Goal: Task Accomplishment & Management: Use online tool/utility

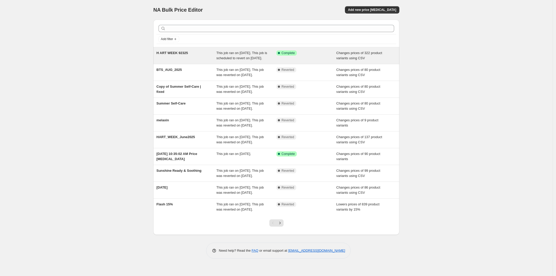
click at [364, 58] on span "Changes prices of 322 product variants using CSV" at bounding box center [360, 55] width 46 height 9
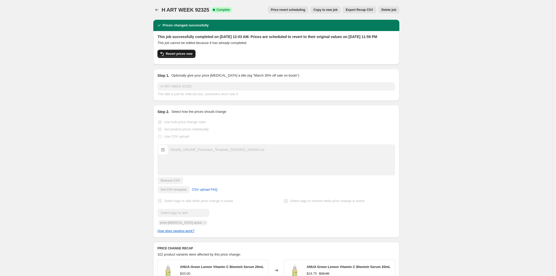
click at [189, 56] on span "Revert prices now" at bounding box center [179, 54] width 27 height 4
checkbox input "false"
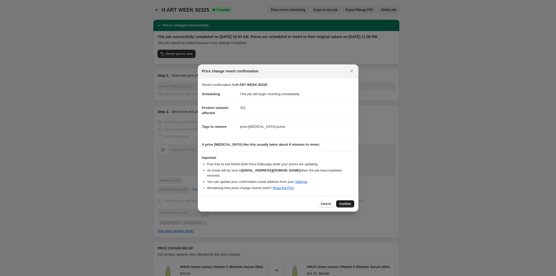
click at [349, 204] on button "Confirm" at bounding box center [345, 204] width 18 height 7
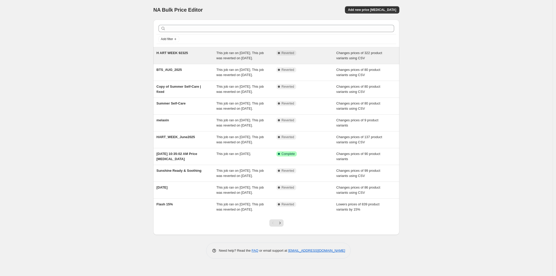
click at [322, 56] on div "Complete Reverted" at bounding box center [306, 56] width 60 height 10
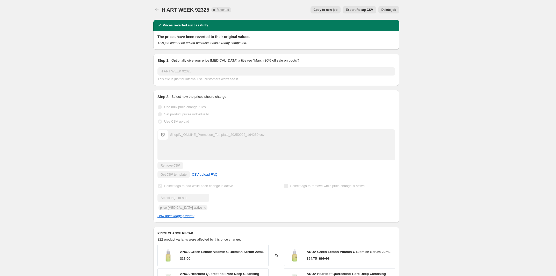
click at [338, 11] on span "Copy to new job" at bounding box center [326, 10] width 24 height 4
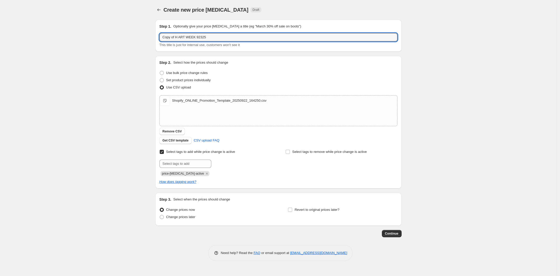
drag, startPoint x: 174, startPoint y: 36, endPoint x: 125, endPoint y: 38, distance: 49.0
click at [115, 36] on div "Create new price change job. This page is ready Create new price change job Dra…" at bounding box center [278, 138] width 556 height 276
type input "2 H ART WEEK 92325"
click at [96, 114] on div "Create new price change job. This page is ready Create new price change job Dra…" at bounding box center [278, 138] width 556 height 276
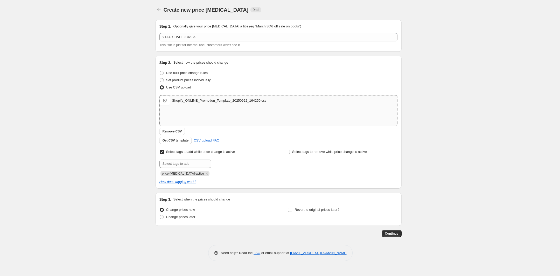
click at [228, 102] on div "Shopify_ONLINE_Promotion_Template_20250922_164250.csv" at bounding box center [219, 100] width 94 height 5
click at [170, 131] on span "Remove CSV" at bounding box center [171, 132] width 19 height 4
click at [315, 150] on span "Select tags to remove while price change is active" at bounding box center [329, 152] width 75 height 4
click at [290, 150] on input "Select tags to remove while price change is active" at bounding box center [288, 152] width 4 height 4
click at [324, 155] on label "Select tags to remove while price change is active" at bounding box center [325, 151] width 81 height 7
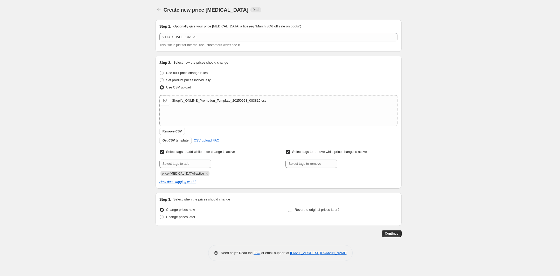
click at [290, 154] on input "Select tags to remove while price change is active" at bounding box center [288, 152] width 4 height 4
checkbox input "false"
click at [301, 208] on span "Revert to original prices later?" at bounding box center [316, 210] width 45 height 4
click at [292, 208] on input "Revert to original prices later?" at bounding box center [290, 210] width 4 height 4
checkbox input "true"
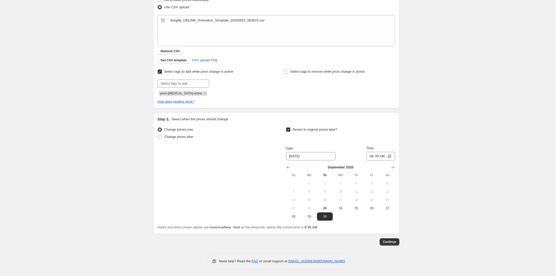
scroll to position [81, 0]
click at [312, 215] on span "29" at bounding box center [309, 216] width 11 height 4
type input "[DATE]"
click at [374, 154] on input "08:39" at bounding box center [380, 155] width 29 height 9
type input "23:59"
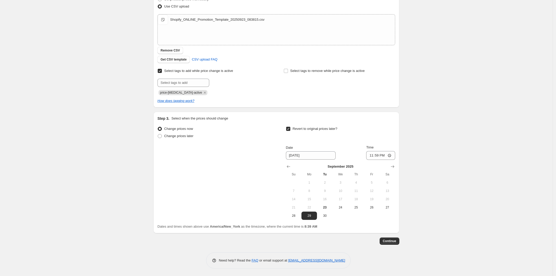
click at [459, 163] on div "Create new price change job. This page is ready Create new price change job Dra…" at bounding box center [276, 98] width 553 height 358
click at [389, 240] on span "Continue" at bounding box center [389, 241] width 13 height 4
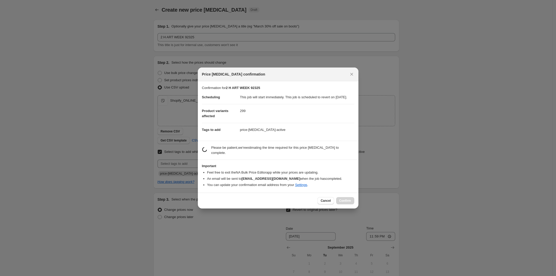
scroll to position [0, 0]
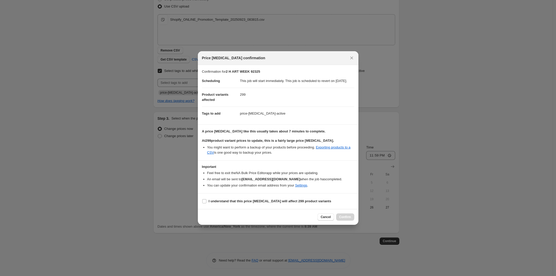
drag, startPoint x: 261, startPoint y: 206, endPoint x: 289, endPoint y: 209, distance: 28.6
click at [260, 203] on b "I understand that this price change job will affect 299 product variants" at bounding box center [270, 202] width 123 height 4
click at [206, 204] on input "I understand that this price change job will affect 299 product variants" at bounding box center [204, 202] width 4 height 4
checkbox input "true"
click at [350, 219] on span "Confirm" at bounding box center [345, 217] width 12 height 4
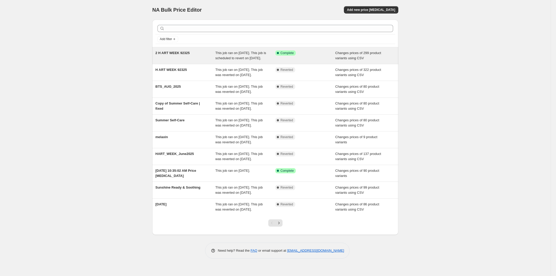
click at [261, 60] on span "This job ran on [DATE]. This job is scheduled to revert on [DATE]." at bounding box center [241, 55] width 51 height 9
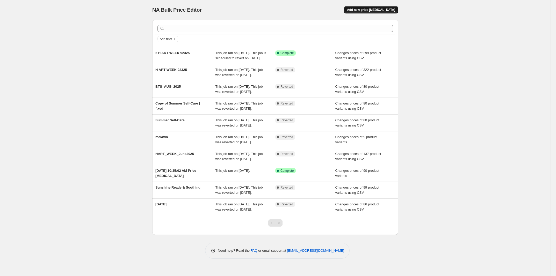
click at [393, 7] on button "Add new price [MEDICAL_DATA]" at bounding box center [371, 9] width 54 height 7
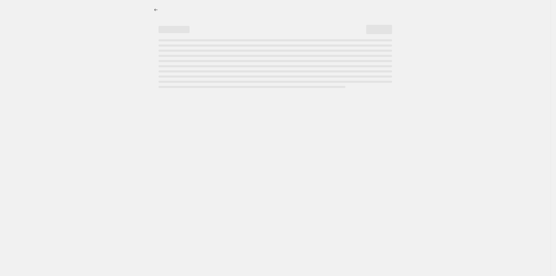
select select "percentage"
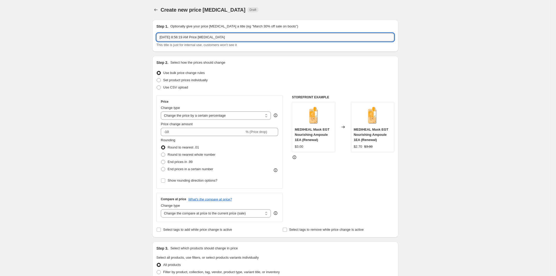
click at [233, 40] on input "[DATE] 8:56:19 AM Price [MEDICAL_DATA]" at bounding box center [275, 37] width 238 height 8
type input "H ART WEEK 2"
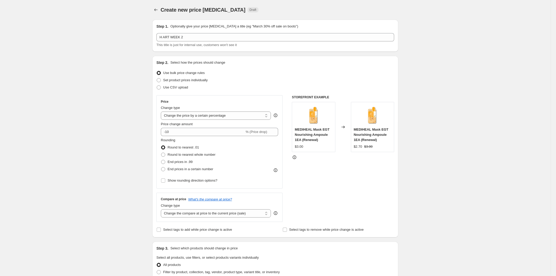
click at [68, 67] on div "Create new price [MEDICAL_DATA]. This page is ready Create new price [MEDICAL_D…" at bounding box center [275, 260] width 551 height 521
click at [198, 80] on span "Set product prices individually" at bounding box center [185, 80] width 45 height 4
click at [157, 79] on input "Set product prices individually" at bounding box center [157, 78] width 0 height 0
radio input "true"
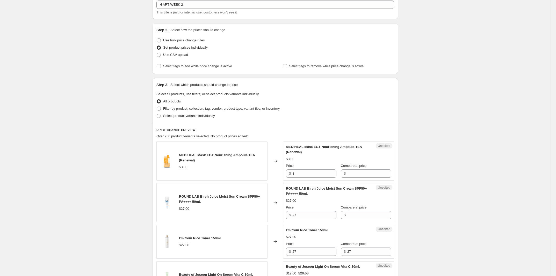
scroll to position [65, 0]
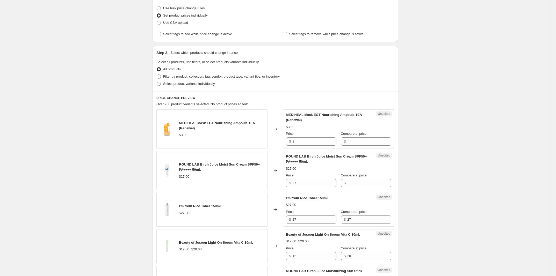
click at [172, 86] on span "Select product variants individually" at bounding box center [189, 84] width 52 height 4
click at [157, 82] on input "Select product variants individually" at bounding box center [157, 82] width 0 height 0
radio input "true"
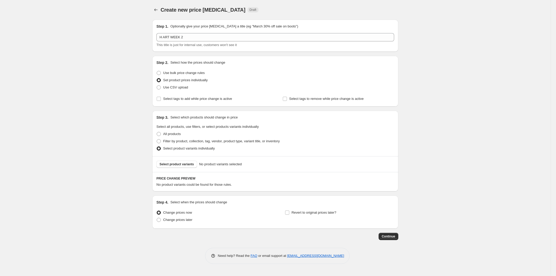
scroll to position [0, 0]
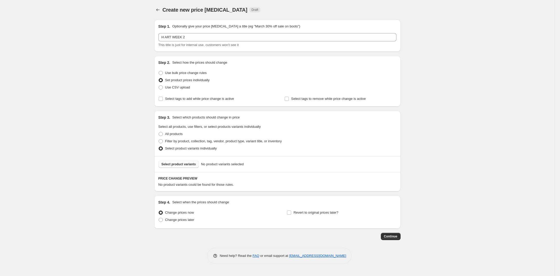
click at [189, 166] on span "Select product variants" at bounding box center [178, 164] width 34 height 4
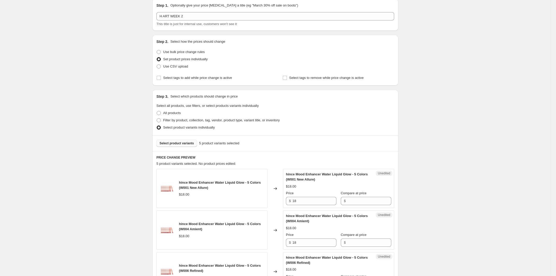
scroll to position [32, 0]
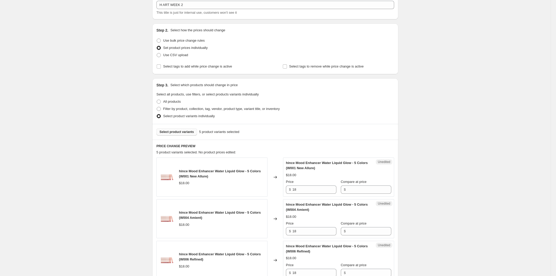
click at [184, 133] on span "Select product variants" at bounding box center [177, 132] width 34 height 4
click at [186, 131] on span "Select product variants" at bounding box center [177, 132] width 34 height 4
click at [193, 128] on div "Select product variants 15 product variants selected" at bounding box center [275, 132] width 246 height 16
click at [192, 130] on button "Select product variants" at bounding box center [176, 132] width 41 height 7
click at [183, 133] on span "Select product variants" at bounding box center [177, 132] width 34 height 4
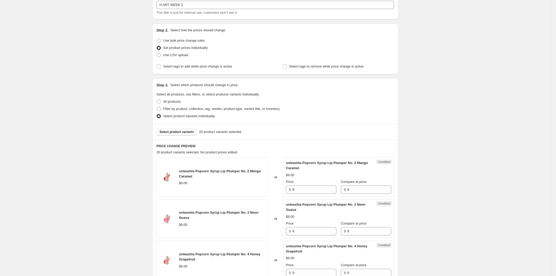
click at [184, 132] on span "Select product variants" at bounding box center [177, 132] width 34 height 4
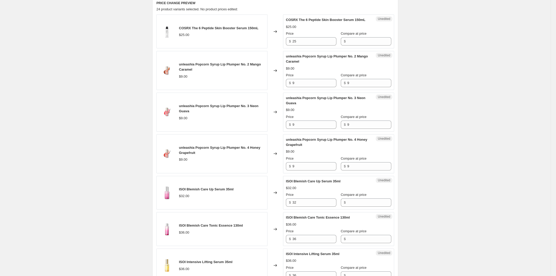
scroll to position [162, 0]
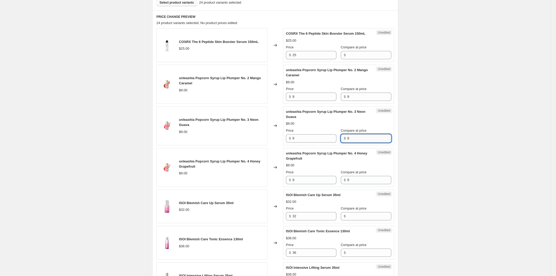
click at [349, 140] on input "9" at bounding box center [369, 138] width 44 height 8
type input "7.2"
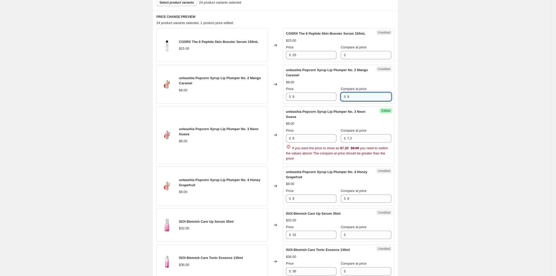
click at [361, 99] on input "9" at bounding box center [369, 97] width 44 height 8
paste input "7.2"
type input "7.2"
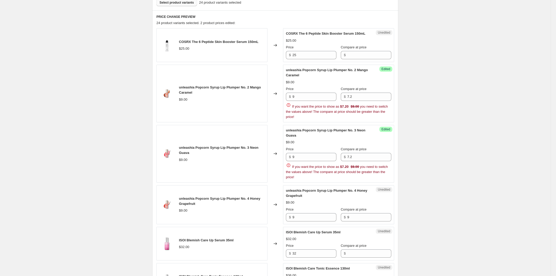
click at [311, 103] on div "If you want the price to show as $7.20 $9.00 you need to switch the values abov…" at bounding box center [338, 111] width 105 height 17
click at [319, 98] on input "9" at bounding box center [315, 97] width 44 height 8
paste input "7.2"
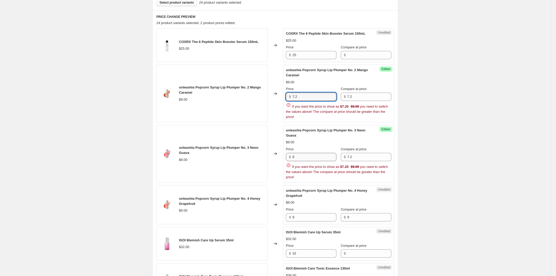
type input "7.2"
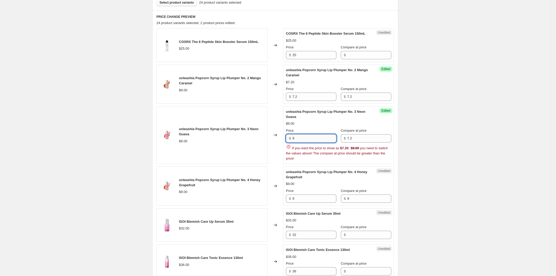
click at [317, 156] on div "Price $ 9 Compare at price $ 7.2 If you want the price to show as $7.20 $9.00 y…" at bounding box center [338, 144] width 105 height 33
click at [317, 156] on div "If you want the price to show as $7.20 $9.00 you need to switch the values abov…" at bounding box center [338, 152] width 105 height 17
click at [318, 143] on input "9" at bounding box center [315, 138] width 44 height 8
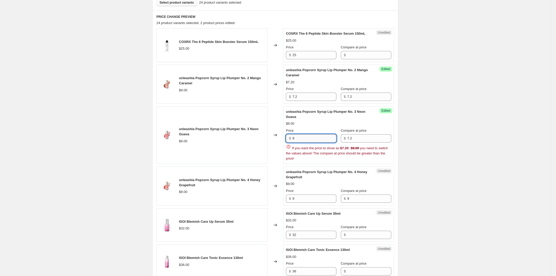
paste input "7.2"
type input "7.2"
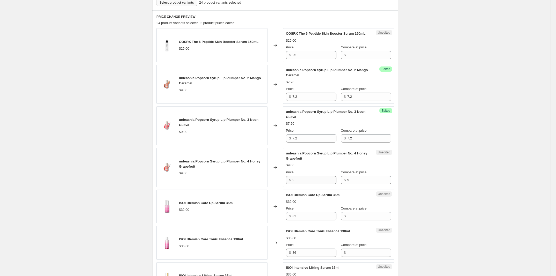
click at [312, 201] on div "$32.00" at bounding box center [338, 202] width 105 height 5
click at [326, 182] on input "9" at bounding box center [315, 180] width 44 height 8
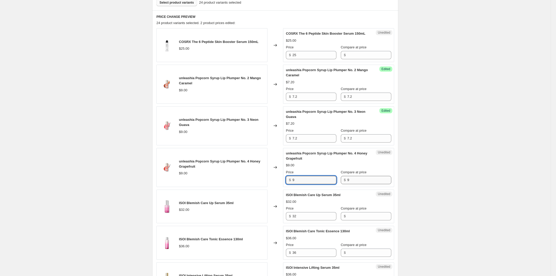
paste input "7.2"
type input "7.2"
click at [368, 182] on input "9" at bounding box center [369, 180] width 44 height 8
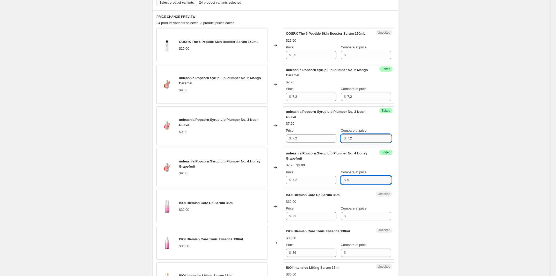
click at [359, 138] on input "7.2" at bounding box center [369, 138] width 44 height 8
type input "9"
click at [358, 96] on input "7.2" at bounding box center [369, 97] width 44 height 8
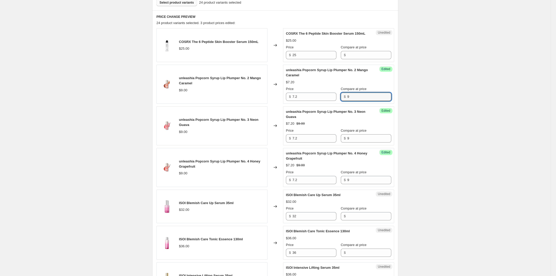
type input "9"
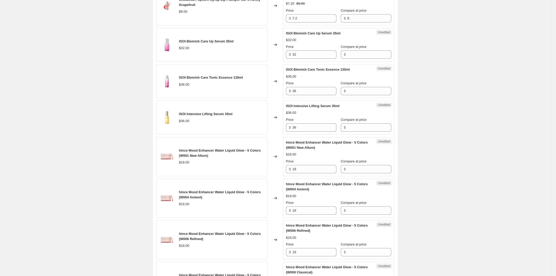
scroll to position [356, 0]
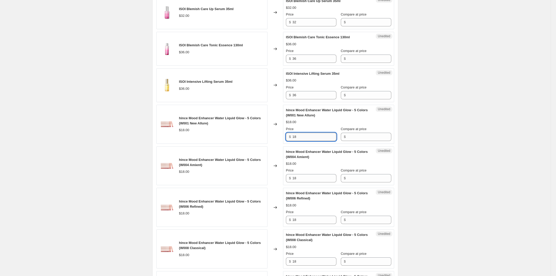
click at [325, 137] on input "18" at bounding box center [315, 137] width 44 height 8
type input "18"
click at [372, 136] on input "Compare at price" at bounding box center [369, 137] width 44 height 8
paste input "18"
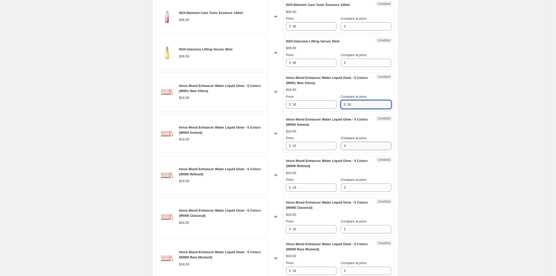
type input "18"
click at [364, 145] on input "Compare at price" at bounding box center [369, 146] width 44 height 8
paste input "18"
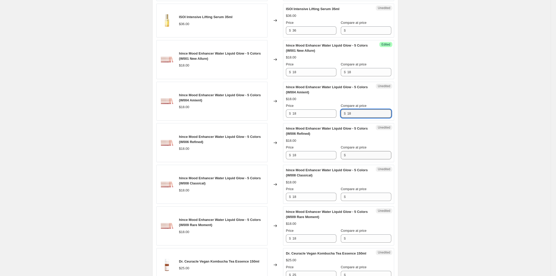
type input "18"
click at [358, 156] on input "Compare at price" at bounding box center [369, 155] width 44 height 8
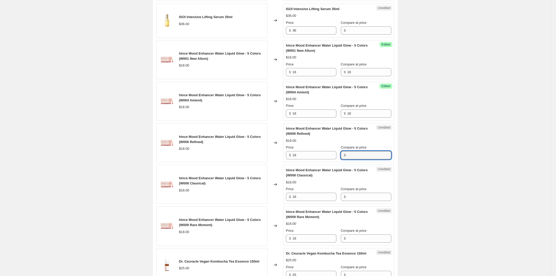
paste input "18"
type input "18"
click at [363, 200] on input "Compare at price" at bounding box center [369, 197] width 44 height 8
paste input "18"
type input "18"
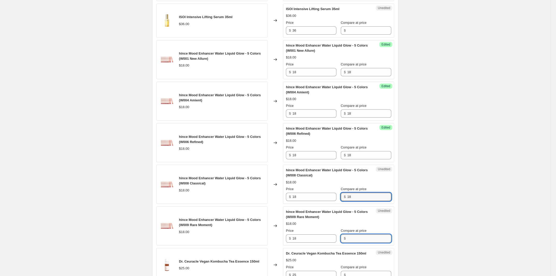
click at [365, 240] on input "Compare at price" at bounding box center [369, 239] width 44 height 8
paste input "18"
type input "18"
click at [314, 239] on input "18" at bounding box center [315, 239] width 44 height 8
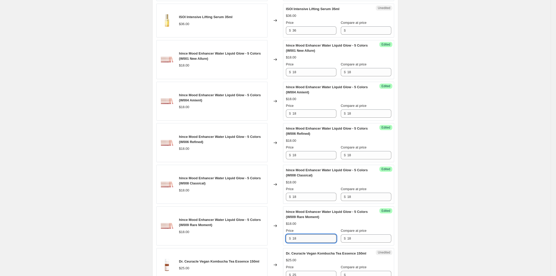
click at [314, 239] on input "18" at bounding box center [315, 239] width 44 height 8
type input "10.8"
click at [307, 198] on input "18" at bounding box center [315, 197] width 44 height 8
paste input "0."
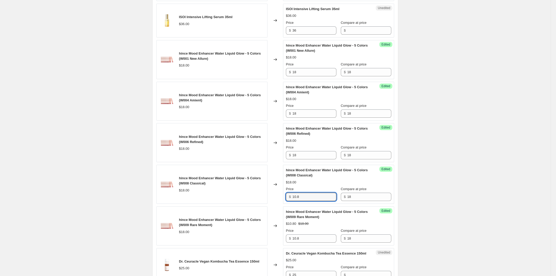
type input "10.8"
click at [311, 161] on div "Success Edited hince Mood Enhancer Water Liquid Glow - 5 Colors (W006 Refined) …" at bounding box center [338, 142] width 111 height 39
click at [322, 157] on input "18" at bounding box center [315, 155] width 44 height 8
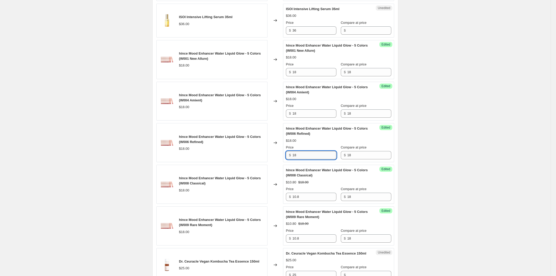
click at [322, 157] on input "18" at bounding box center [315, 155] width 44 height 8
paste input "0."
type input "10.8"
click at [306, 116] on input "18" at bounding box center [315, 114] width 44 height 8
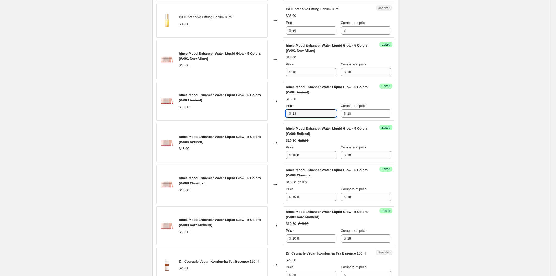
paste input "0."
type input "10.8"
click at [305, 75] on input "18" at bounding box center [315, 72] width 44 height 8
paste input "0."
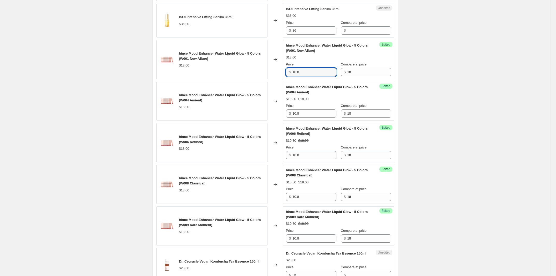
type input "10.8"
click at [440, 91] on div "Create new price change job. This page is ready Create new price change job Dra…" at bounding box center [275, 122] width 551 height 1086
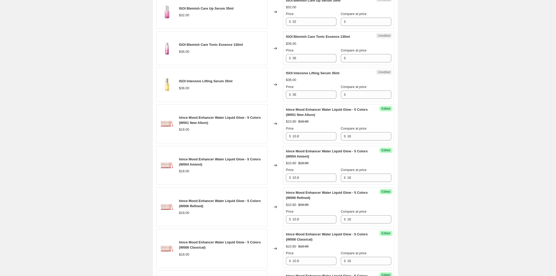
scroll to position [356, 0]
click at [324, 97] on input "36" at bounding box center [315, 95] width 44 height 8
click at [360, 99] on input "Compare at price" at bounding box center [369, 95] width 44 height 8
paste input "36"
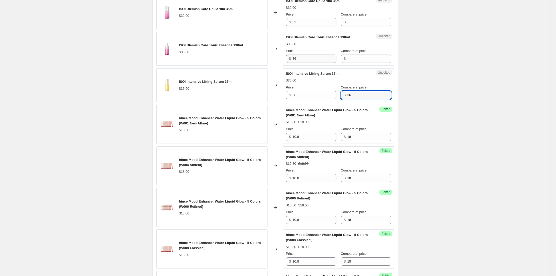
type input "36"
click at [319, 62] on input "36" at bounding box center [315, 59] width 44 height 8
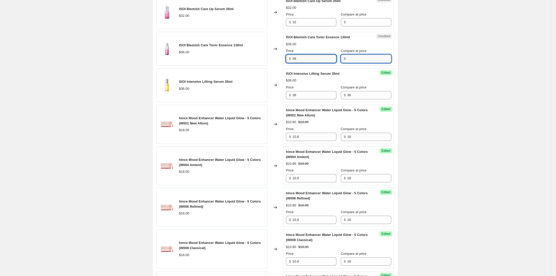
click at [358, 60] on input "Compare at price" at bounding box center [369, 59] width 44 height 8
paste input "36"
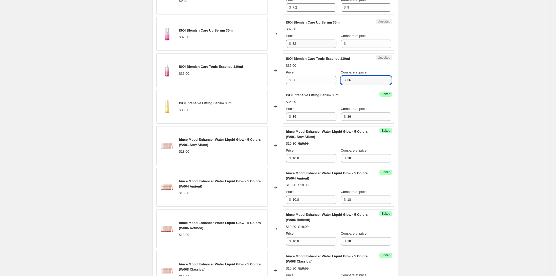
scroll to position [324, 0]
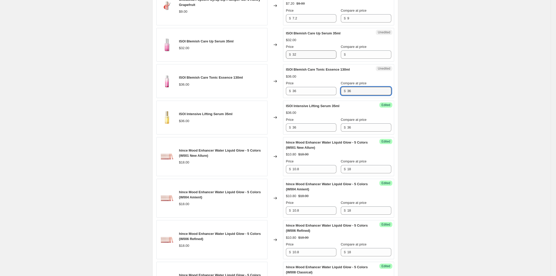
type input "36"
click at [307, 57] on input "32" at bounding box center [315, 55] width 44 height 8
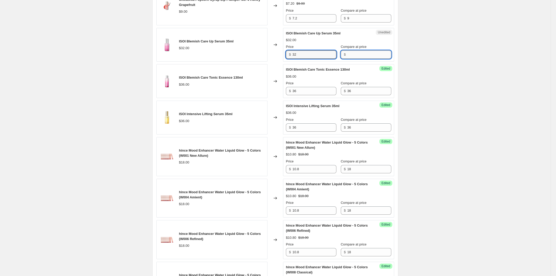
click at [361, 58] on input "Compare at price" at bounding box center [369, 55] width 44 height 8
paste input "32"
type input "32"
click at [473, 79] on div "Create new price change job. This page is ready Create new price change job Dra…" at bounding box center [275, 219] width 551 height 1086
click at [318, 57] on input "32" at bounding box center [315, 55] width 44 height 8
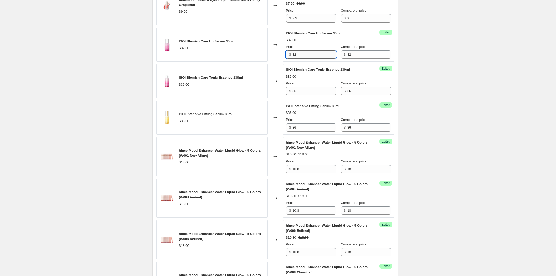
click at [318, 57] on input "32" at bounding box center [315, 55] width 44 height 8
type input "20.8"
click at [502, 126] on div "Create new price change job. This page is ready Create new price change job Dra…" at bounding box center [275, 219] width 551 height 1086
click at [319, 90] on input "36" at bounding box center [315, 91] width 44 height 8
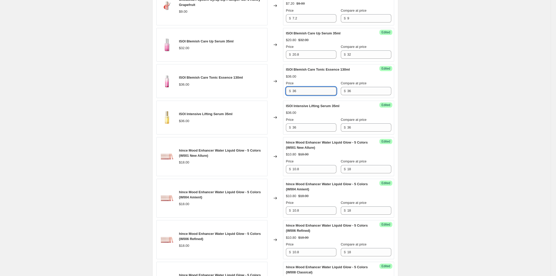
click at [319, 90] on input "36" at bounding box center [315, 91] width 44 height 8
type input "25.2"
click at [440, 86] on div "Create new price change job. This page is ready Create new price change job Dra…" at bounding box center [275, 219] width 551 height 1086
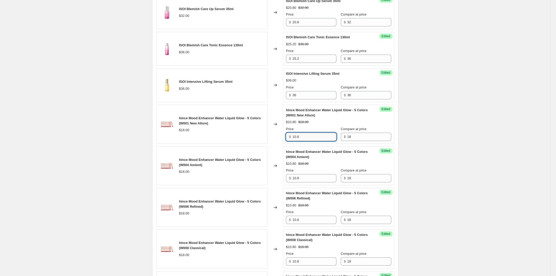
click at [323, 138] on input "10.8" at bounding box center [315, 137] width 44 height 8
click at [319, 102] on div "Success Edited ISOI Intensive Lifting Serum 35ml $36.00 Price $ 36 Compare at p…" at bounding box center [338, 85] width 111 height 34
click at [325, 98] on input "36" at bounding box center [315, 95] width 44 height 8
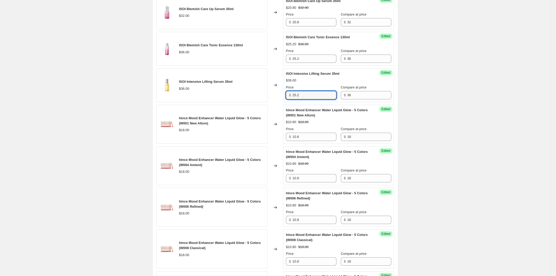
type input "25.2"
click at [465, 136] on div "Create new price change job. This page is ready Create new price change job Dra…" at bounding box center [275, 187] width 551 height 1086
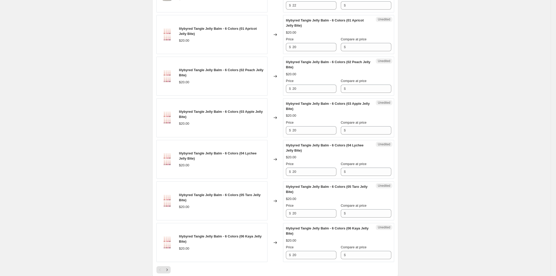
scroll to position [777, 0]
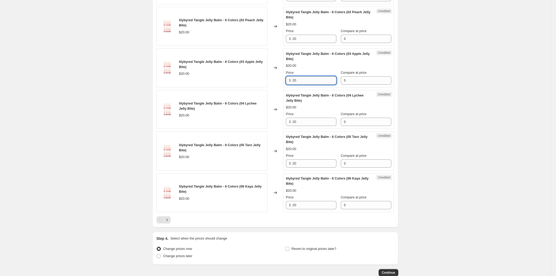
click at [327, 79] on input "20" at bounding box center [315, 80] width 44 height 8
click at [366, 85] on input "Compare at price" at bounding box center [369, 80] width 44 height 8
paste input "20"
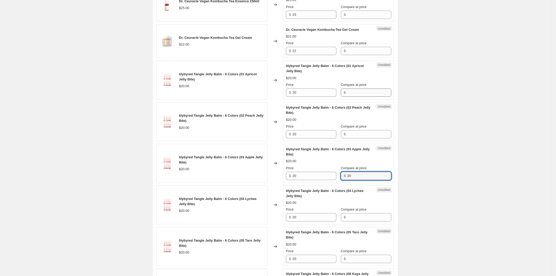
scroll to position [680, 0]
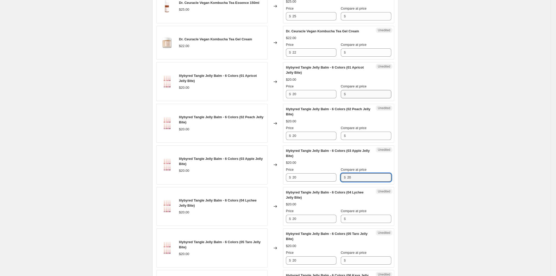
type input "20"
click at [363, 95] on input "Compare at price" at bounding box center [369, 94] width 44 height 8
paste input "20"
type input "20"
click at [354, 137] on input "Compare at price" at bounding box center [369, 136] width 44 height 8
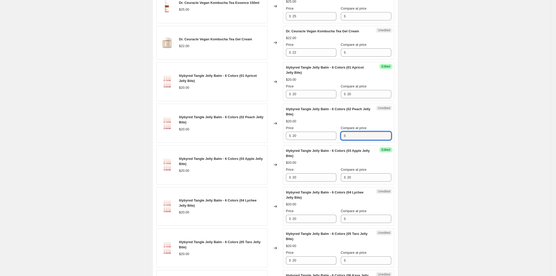
paste input "20"
type input "20"
drag, startPoint x: 356, startPoint y: 58, endPoint x: 358, endPoint y: 51, distance: 7.8
click at [356, 57] on input "Compare at price" at bounding box center [369, 52] width 44 height 8
paste input "20"
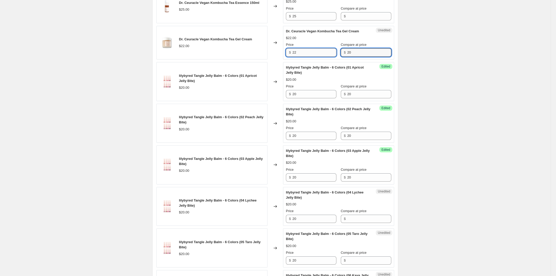
click at [322, 54] on input "22" at bounding box center [315, 52] width 44 height 8
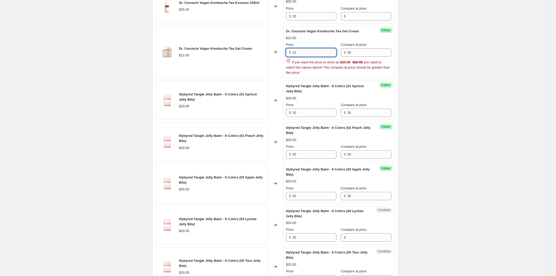
click at [322, 54] on input "22" at bounding box center [315, 52] width 44 height 8
click at [362, 57] on input "20" at bounding box center [369, 52] width 44 height 8
paste input "22"
paste input "text"
type input "22"
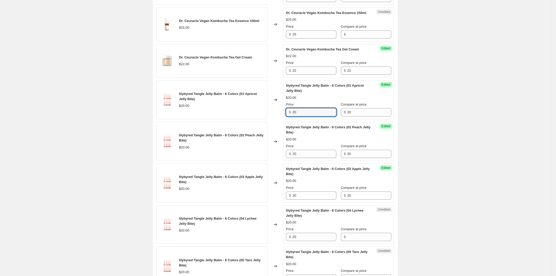
scroll to position [648, 0]
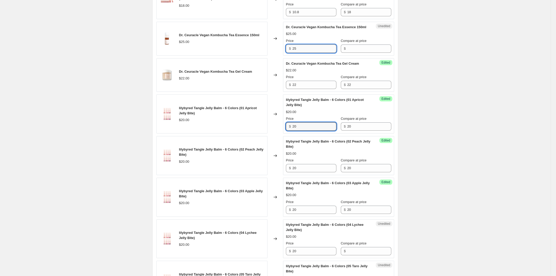
click at [330, 48] on input "25" at bounding box center [315, 49] width 44 height 8
click at [357, 50] on input "Compare at price" at bounding box center [369, 49] width 44 height 8
paste input "25"
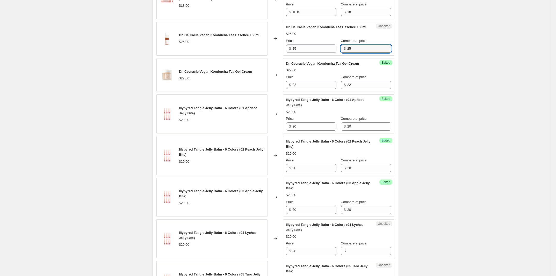
type input "25"
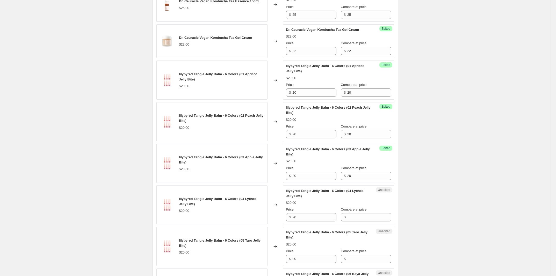
scroll to position [745, 0]
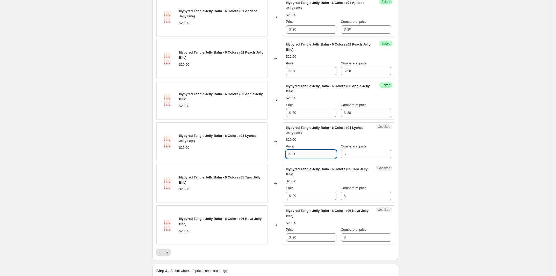
click at [327, 153] on input "20" at bounding box center [315, 154] width 44 height 8
click at [362, 156] on input "Compare at price" at bounding box center [369, 154] width 44 height 8
paste input "20"
type input "20"
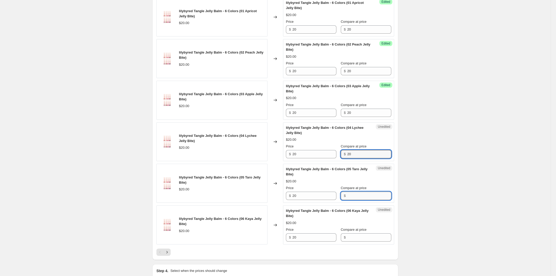
click at [367, 200] on input "Compare at price" at bounding box center [369, 196] width 44 height 8
paste input "20"
type input "20"
click at [364, 240] on input "Compare at price" at bounding box center [369, 238] width 44 height 8
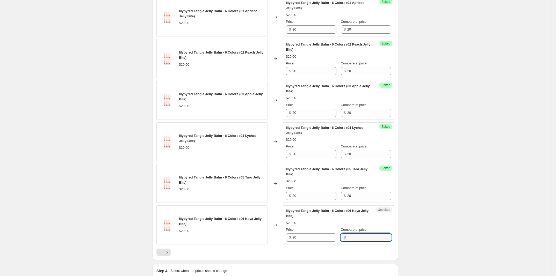
paste input "20"
type input "20"
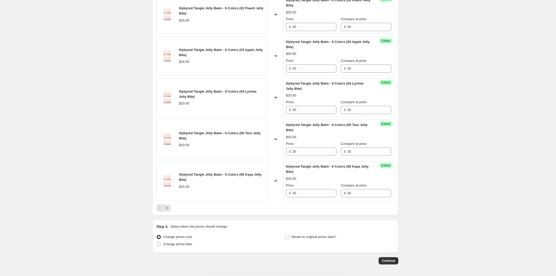
scroll to position [779, 0]
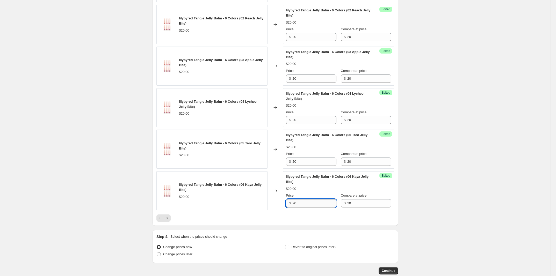
click at [323, 206] on input "20" at bounding box center [315, 204] width 44 height 8
type input "8"
click at [322, 163] on input "20" at bounding box center [315, 162] width 44 height 8
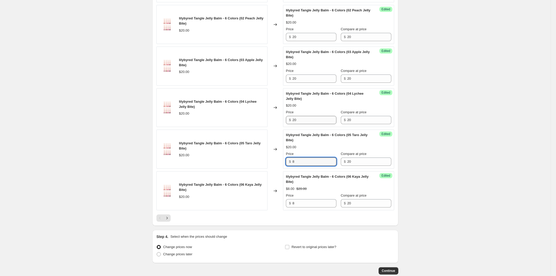
type input "8"
click at [307, 124] on input "20" at bounding box center [315, 120] width 44 height 8
type input "8"
click at [305, 83] on input "20" at bounding box center [315, 79] width 44 height 8
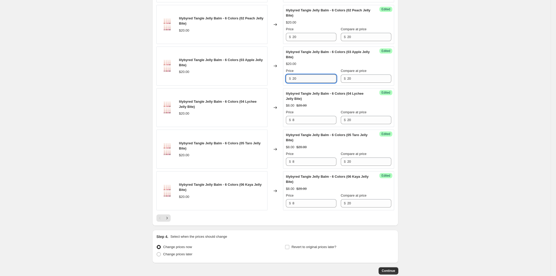
click at [305, 83] on input "20" at bounding box center [315, 79] width 44 height 8
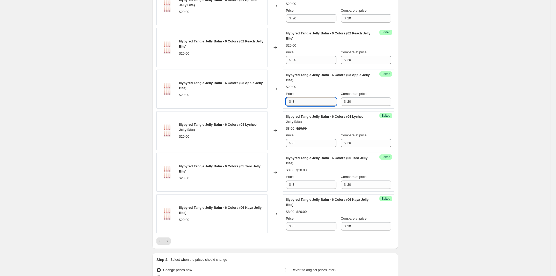
scroll to position [747, 0]
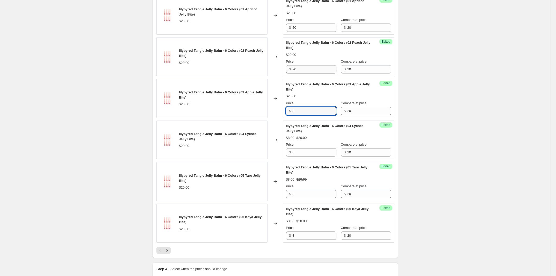
type input "8"
click at [303, 69] on input "20" at bounding box center [315, 69] width 44 height 8
type input "8"
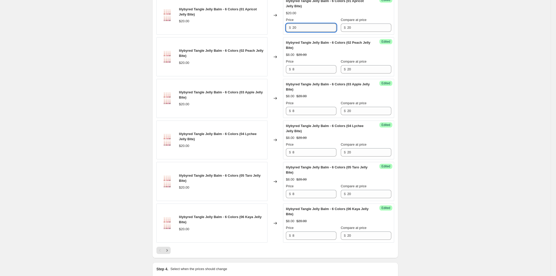
click at [314, 32] on input "20" at bounding box center [315, 28] width 44 height 8
type input "8"
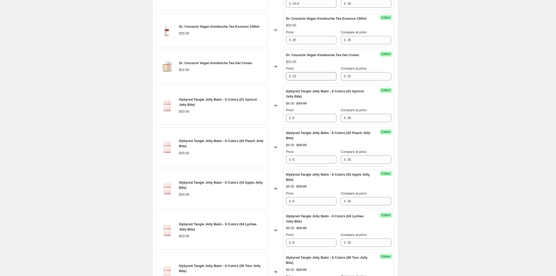
scroll to position [650, 0]
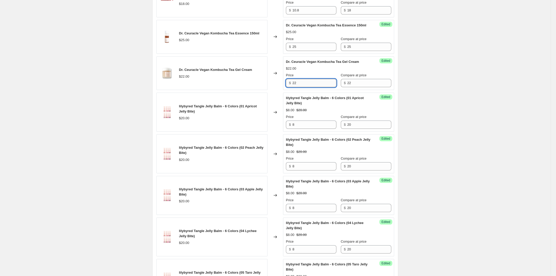
click at [305, 80] on input "22" at bounding box center [315, 83] width 44 height 8
click at [293, 84] on div "$ 22" at bounding box center [311, 83] width 51 height 8
click at [316, 86] on input "22" at bounding box center [315, 83] width 44 height 8
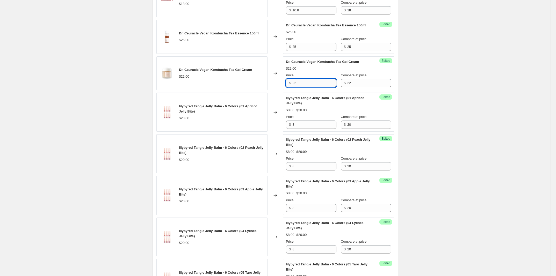
click at [316, 86] on input "22" at bounding box center [315, 83] width 44 height 8
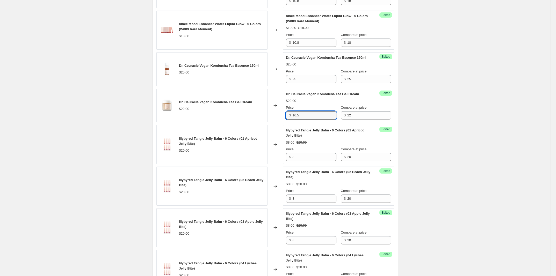
type input "16.5"
click at [310, 83] on input "25" at bounding box center [315, 79] width 44 height 8
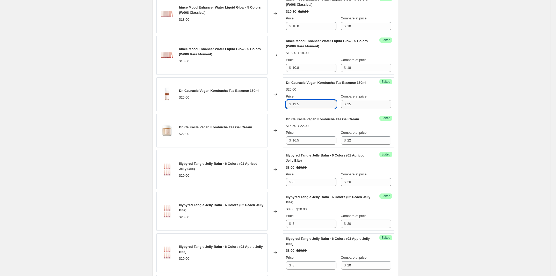
scroll to position [585, 0]
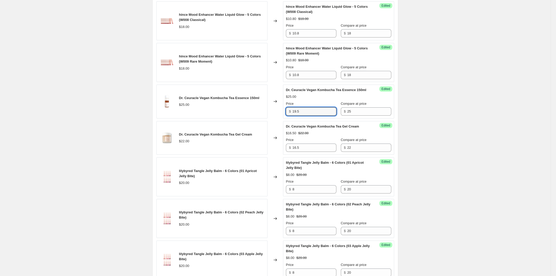
type input "19.5"
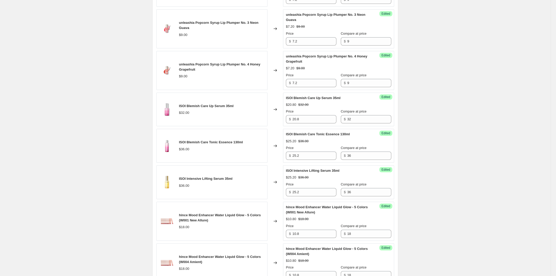
scroll to position [130, 0]
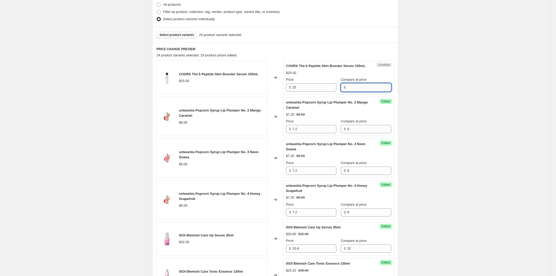
click at [362, 89] on input "Compare at price" at bounding box center [369, 87] width 44 height 8
click at [306, 88] on input "25" at bounding box center [315, 87] width 44 height 8
drag, startPoint x: 357, startPoint y: 91, endPoint x: 412, endPoint y: 91, distance: 55.2
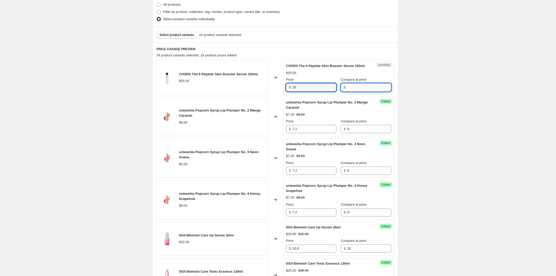
click at [357, 91] on input "Compare at price" at bounding box center [369, 87] width 44 height 8
paste input "25"
type input "25"
drag, startPoint x: 428, startPoint y: 91, endPoint x: 392, endPoint y: 90, distance: 35.8
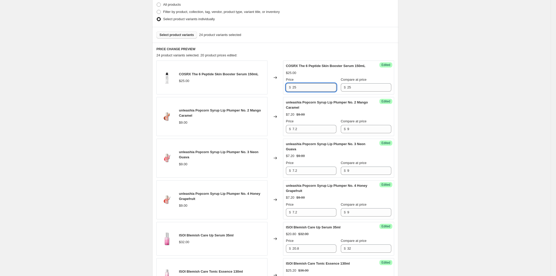
click at [312, 88] on input "25" at bounding box center [315, 87] width 44 height 8
type input "15"
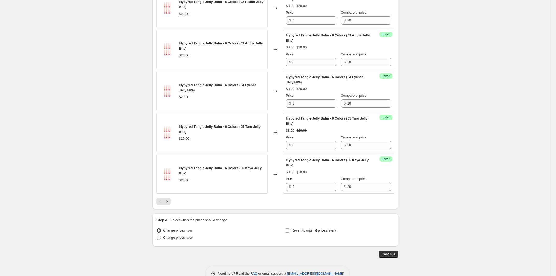
scroll to position [811, 0]
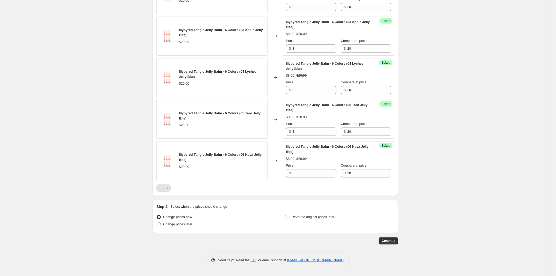
click at [314, 216] on span "Revert to original prices later?" at bounding box center [314, 217] width 45 height 4
click at [289, 216] on input "Revert to original prices later?" at bounding box center [287, 217] width 4 height 4
checkbox input "true"
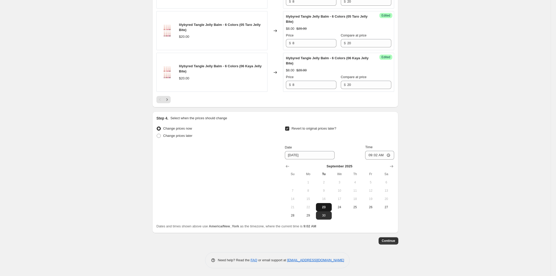
scroll to position [900, 0]
click at [310, 215] on span "29" at bounding box center [308, 216] width 11 height 4
type input "[DATE]"
click at [371, 160] on div "September 2025 Su Mo Tu We Th Fr Sa 1 2 3 4 5 6 7 8 9 10 11 12 13 14 15 16 17 1…" at bounding box center [337, 190] width 113 height 60
click at [372, 159] on input "09:02" at bounding box center [379, 155] width 29 height 9
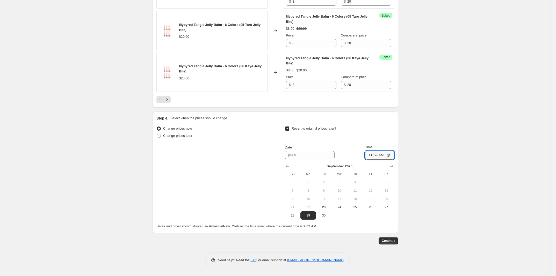
click at [381, 159] on input "11:59" at bounding box center [379, 155] width 29 height 9
type input "23:59"
click at [387, 242] on span "Continue" at bounding box center [388, 241] width 13 height 4
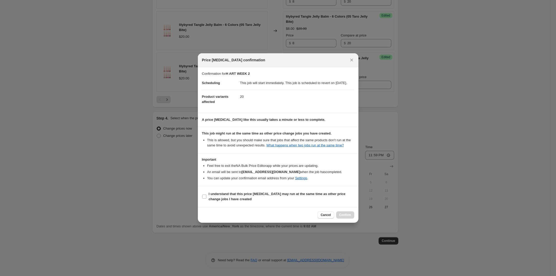
click at [351, 62] on div "Price change job confirmation" at bounding box center [278, 60] width 161 height 14
click at [352, 61] on div "Price change job confirmation" at bounding box center [278, 60] width 161 height 14
click at [355, 56] on div "Price change job confirmation" at bounding box center [278, 60] width 161 height 14
click at [350, 58] on icon "Close" at bounding box center [351, 60] width 5 height 5
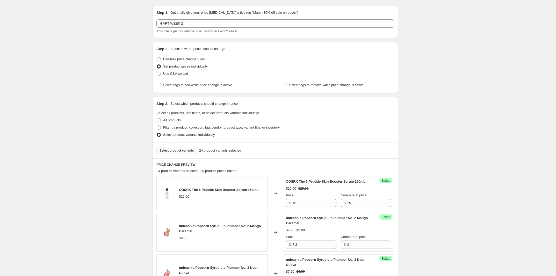
scroll to position [0, 0]
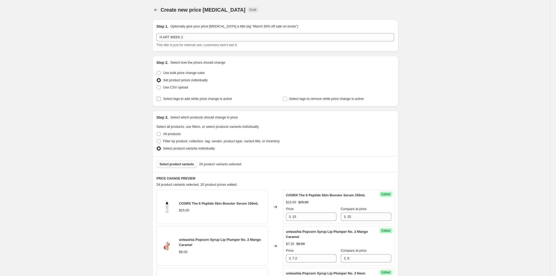
click at [206, 97] on span "Select tags to add while price change is active" at bounding box center [197, 99] width 69 height 4
click at [161, 97] on input "Select tags to add while price change is active" at bounding box center [159, 99] width 4 height 4
checkbox input "true"
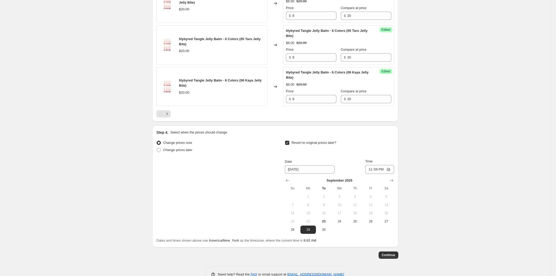
scroll to position [929, 0]
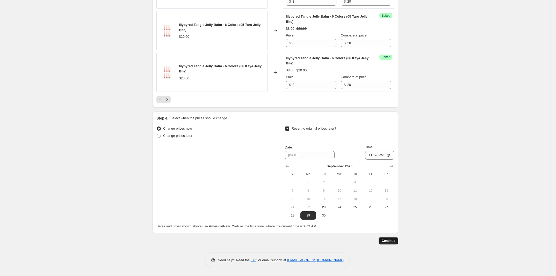
click at [394, 243] on button "Continue" at bounding box center [389, 241] width 20 height 7
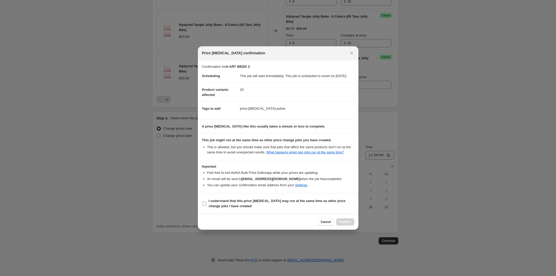
click at [297, 208] on span "I understand that this price change job may run at the same time as other price…" at bounding box center [282, 204] width 146 height 10
click at [206, 206] on input "I understand that this price change job may run at the same time as other price…" at bounding box center [204, 204] width 4 height 4
checkbox input "true"
click at [351, 225] on button "Confirm" at bounding box center [345, 222] width 18 height 7
